Goal: Find specific page/section: Find specific page/section

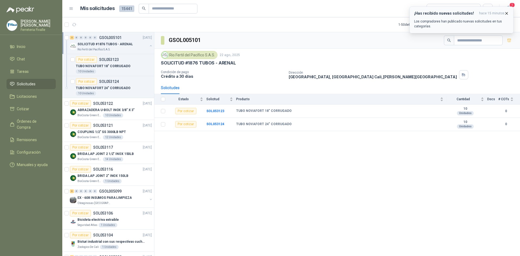
click at [442, 22] on p "Los compradores han publicado nuevas solicitudes en tus categorías." at bounding box center [461, 24] width 95 height 10
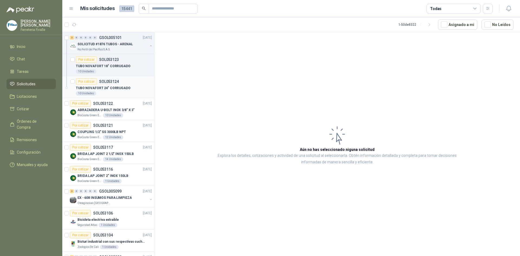
click at [101, 85] on div "TUBO NOVAFORT 24" CORRUGADO" at bounding box center [114, 88] width 76 height 7
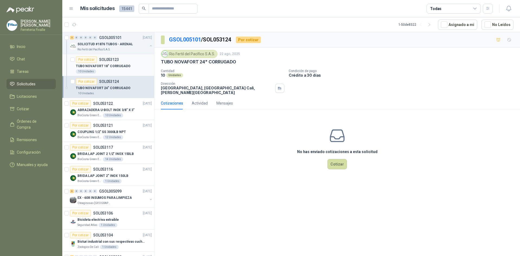
click at [114, 65] on p "TUBO NOVAFORT 18" CORRUGADO" at bounding box center [103, 66] width 55 height 5
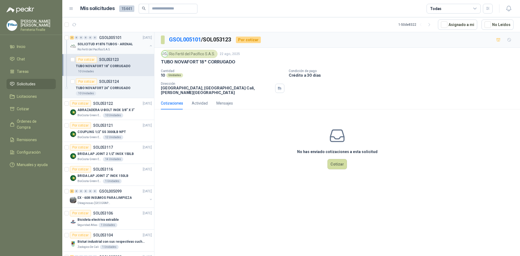
click at [103, 44] on p "SOLICITUD #1876 TUBOS - ARENAL" at bounding box center [105, 44] width 55 height 5
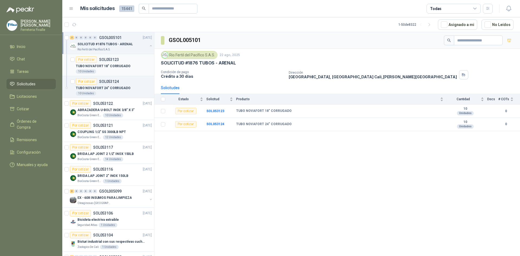
click at [115, 64] on p "TUBO NOVAFORT 18" CORRUGADO" at bounding box center [103, 66] width 55 height 5
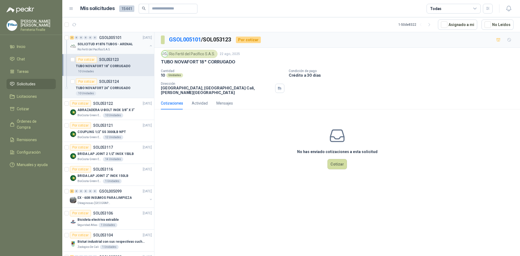
click at [96, 44] on p "SOLICITUD #1876 TUBOS - ARENAL" at bounding box center [105, 44] width 55 height 5
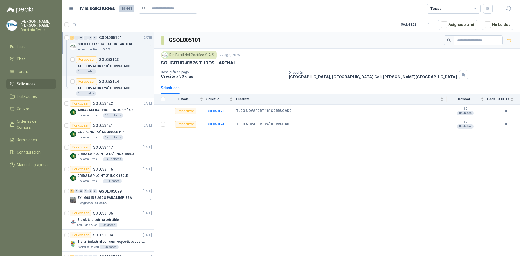
click at [100, 89] on p "TUBO NOVAFORT 24" CORRUGADO" at bounding box center [103, 88] width 55 height 5
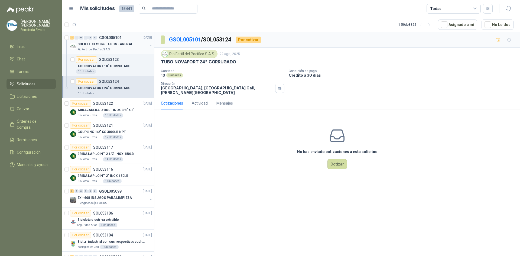
click at [101, 47] on p "Rio Fertil del Pacífico S.A.S." at bounding box center [94, 49] width 33 height 4
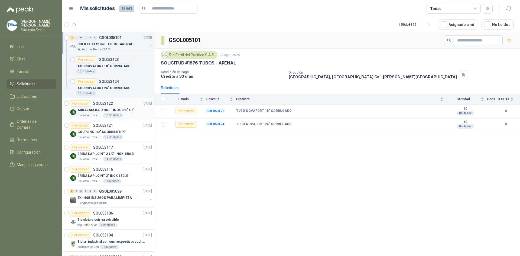
click at [100, 111] on p "ABRAZADERA U-BOLT INOX 3/8" X 3"" at bounding box center [106, 110] width 57 height 5
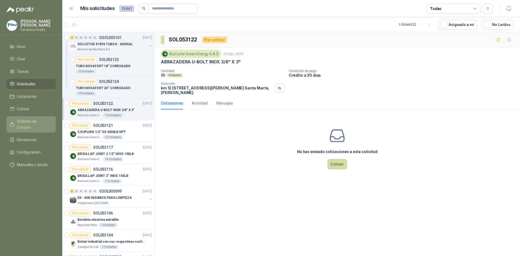
click at [24, 125] on span "Órdenes de Compra" at bounding box center [34, 124] width 34 height 12
